Goal: Check status: Check status

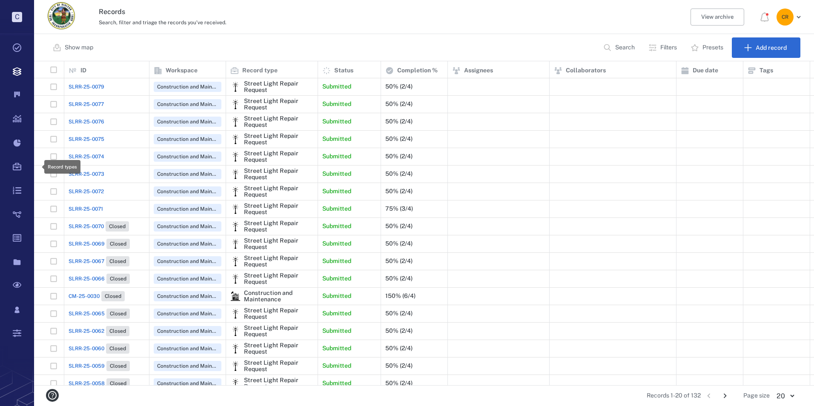
scroll to position [318, 774]
click at [69, 86] on span "SLRR-25-0079" at bounding box center [87, 87] width 36 height 8
drag, startPoint x: 69, startPoint y: 86, endPoint x: 95, endPoint y: 86, distance: 26.8
click at [95, 86] on span "SLRR-25-0079" at bounding box center [87, 87] width 36 height 8
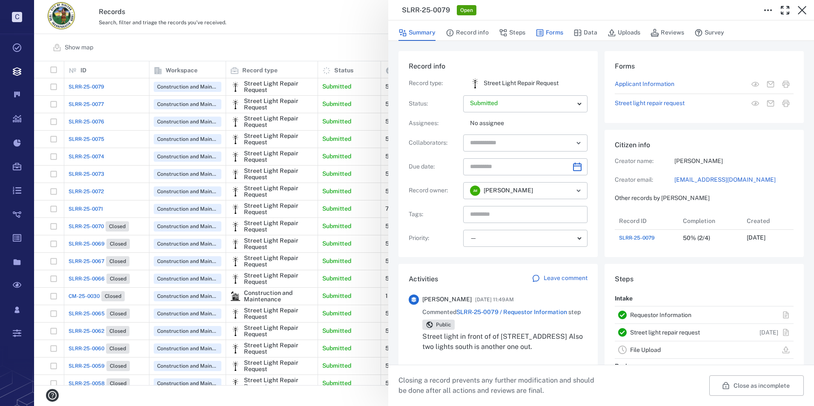
click at [559, 29] on button "Forms" at bounding box center [550, 33] width 28 height 16
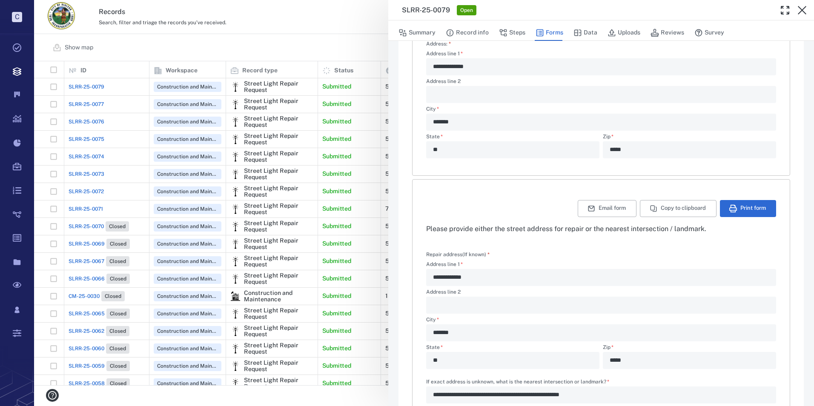
scroll to position [199, 0]
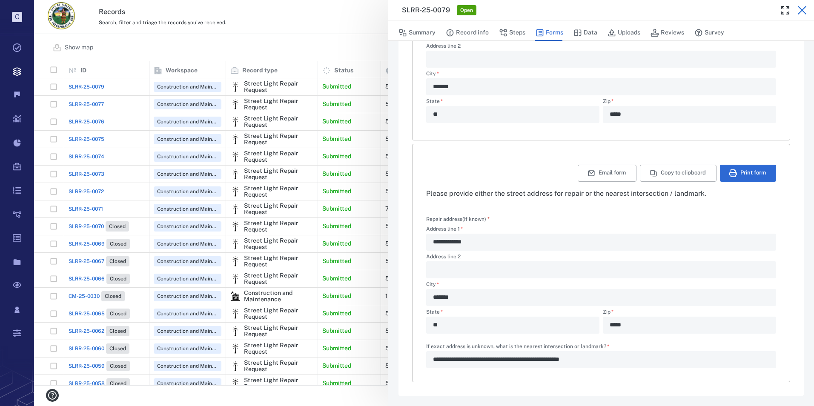
click at [803, 10] on icon "button" at bounding box center [802, 10] width 9 height 9
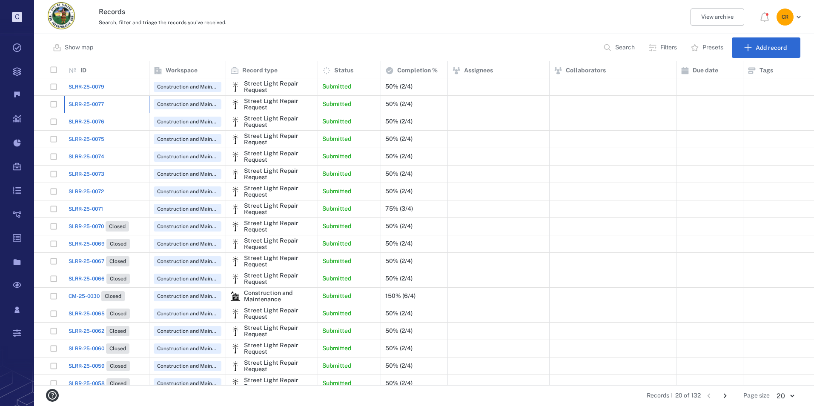
click at [89, 96] on div "SLRR-25-0077" at bounding box center [107, 104] width 76 height 17
drag, startPoint x: 89, startPoint y: 96, endPoint x: 92, endPoint y: 105, distance: 9.7
click at [92, 105] on span "SLRR-25-0077" at bounding box center [86, 104] width 35 height 8
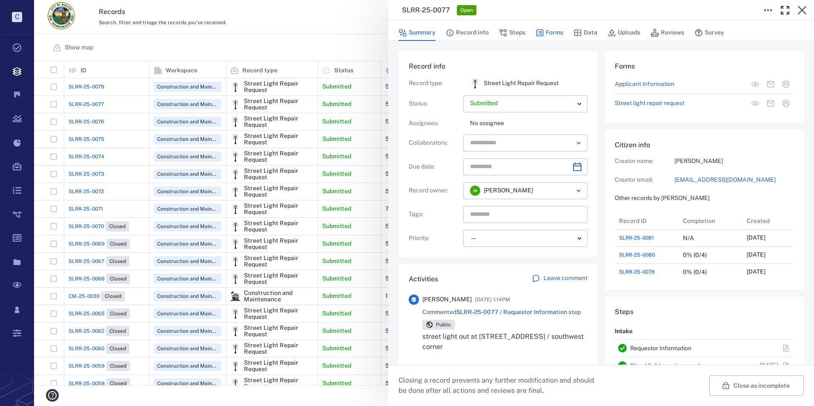
click at [551, 35] on button "Forms" at bounding box center [550, 33] width 28 height 16
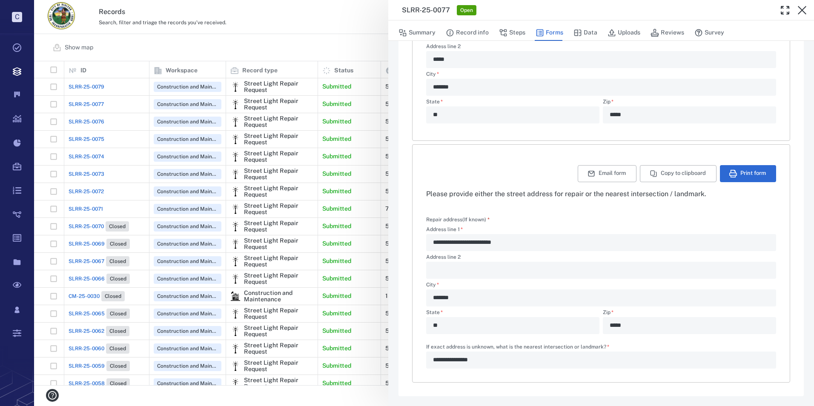
scroll to position [199, 0]
click at [802, 9] on icon "button" at bounding box center [802, 10] width 10 height 10
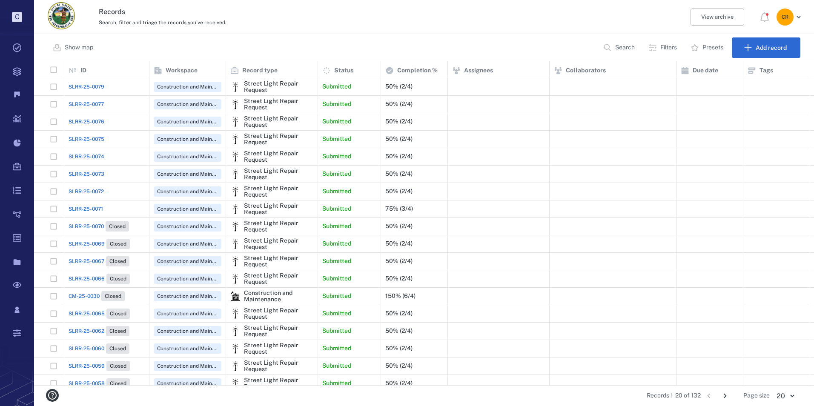
click at [104, 118] on span "SLRR-25-0076" at bounding box center [87, 122] width 36 height 8
drag, startPoint x: 104, startPoint y: 118, endPoint x: 98, endPoint y: 121, distance: 6.5
click at [98, 121] on span "SLRR-25-0076" at bounding box center [87, 122] width 36 height 8
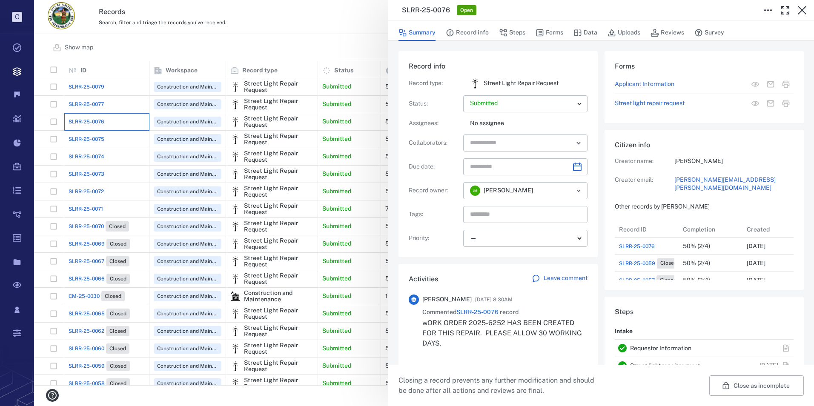
scroll to position [85, 163]
click at [798, 12] on icon "button" at bounding box center [802, 10] width 10 height 10
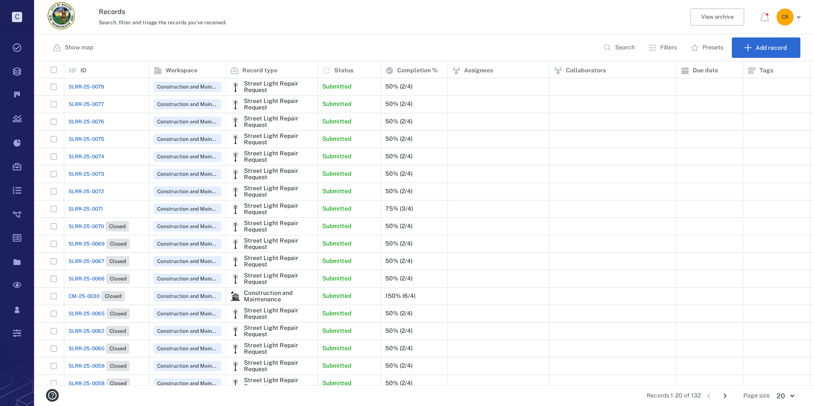
click at [77, 102] on span "SLRR-25-0077" at bounding box center [86, 104] width 35 height 8
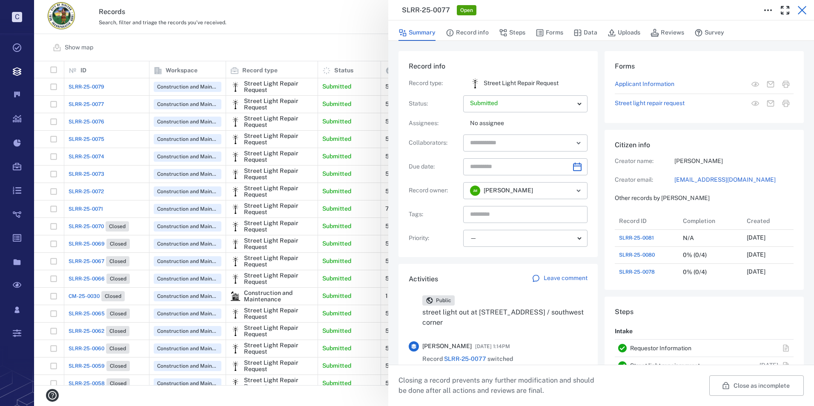
click at [800, 11] on icon "button" at bounding box center [802, 10] width 10 height 10
